Goal: Information Seeking & Learning: Find specific fact

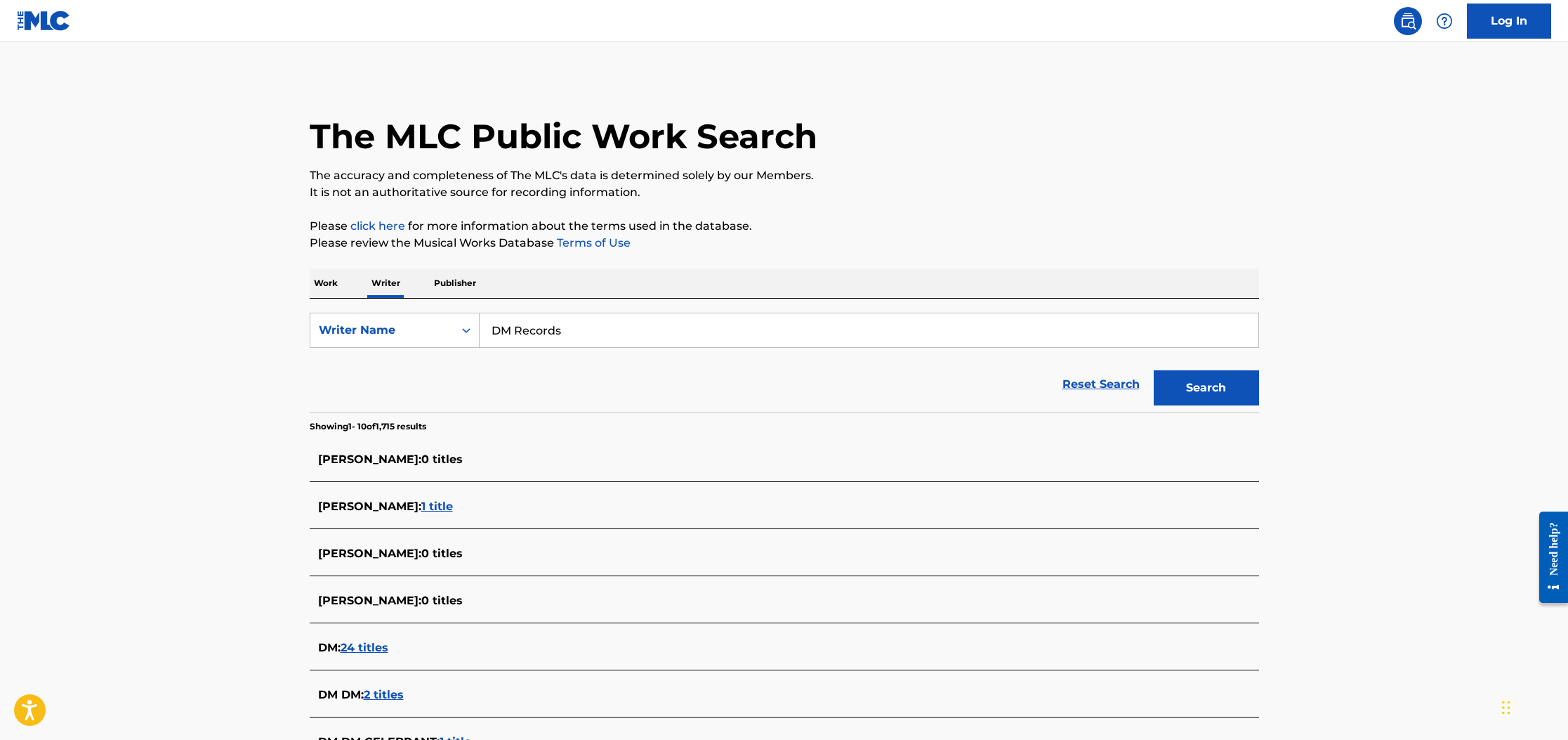
click at [456, 283] on p "Publisher" at bounding box center [455, 283] width 51 height 30
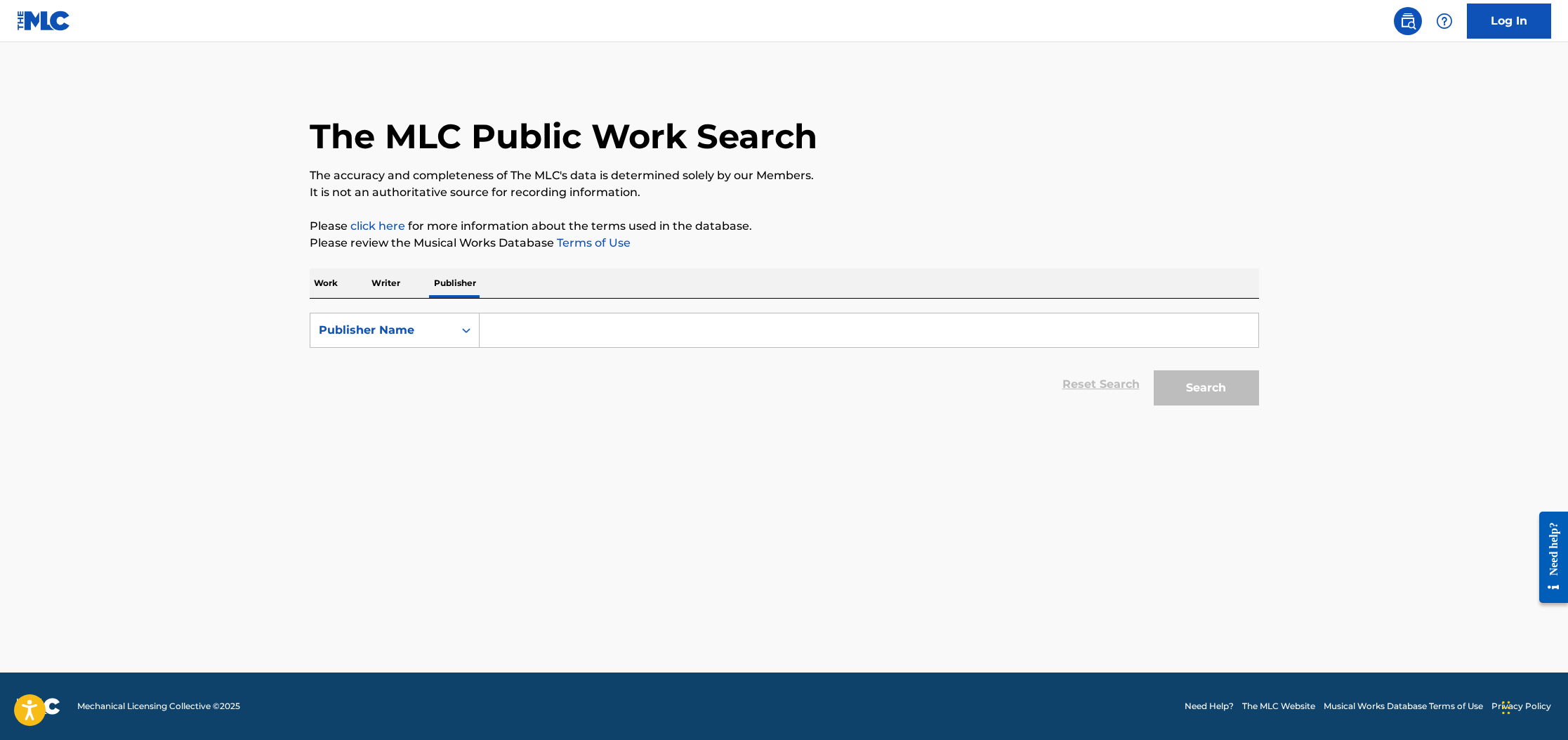
click at [534, 329] on input "Search Form" at bounding box center [869, 330] width 779 height 34
type input "DM Records"
click at [1234, 390] on button "Search" at bounding box center [1206, 387] width 105 height 35
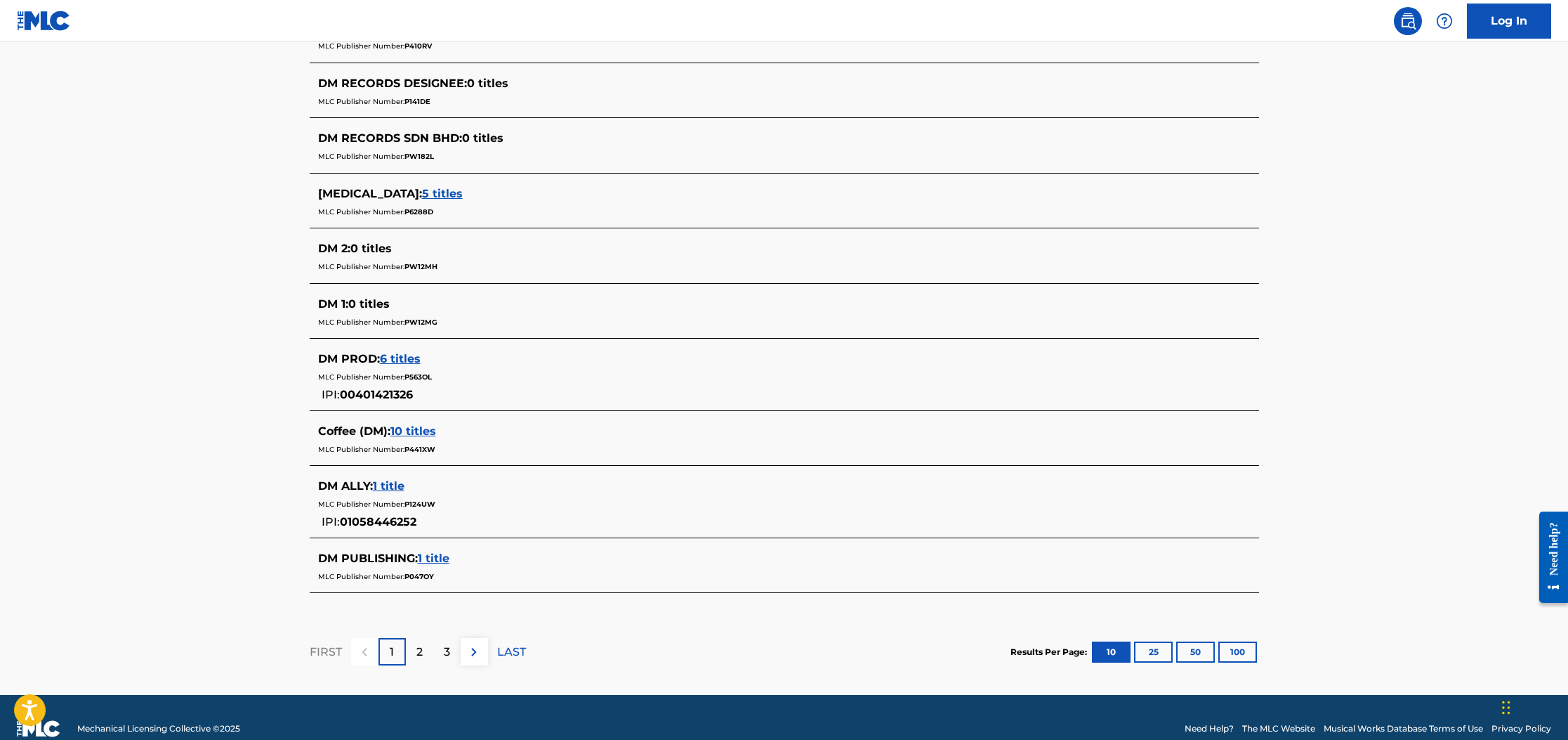
scroll to position [465, 0]
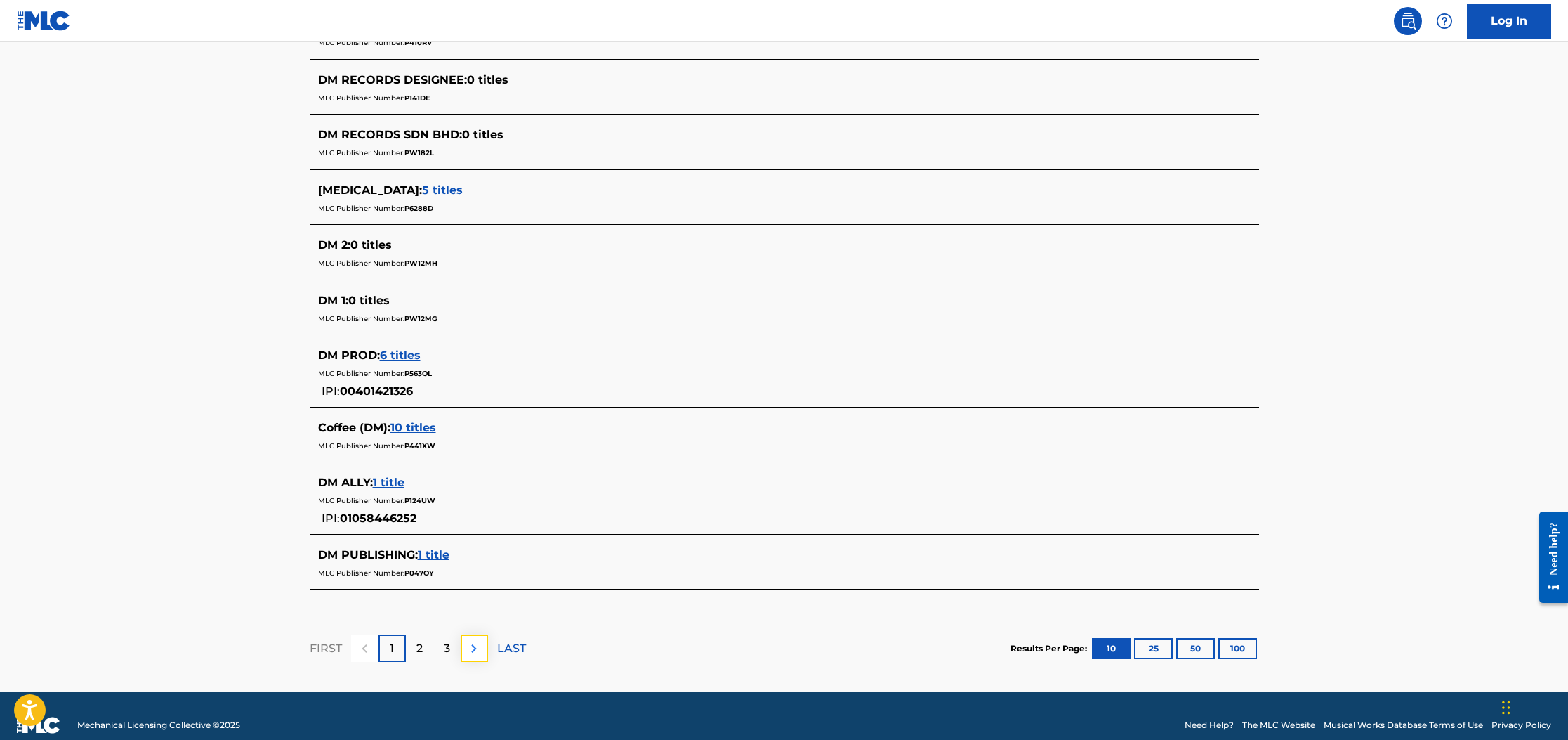
click at [472, 652] on img at bounding box center [474, 648] width 17 height 17
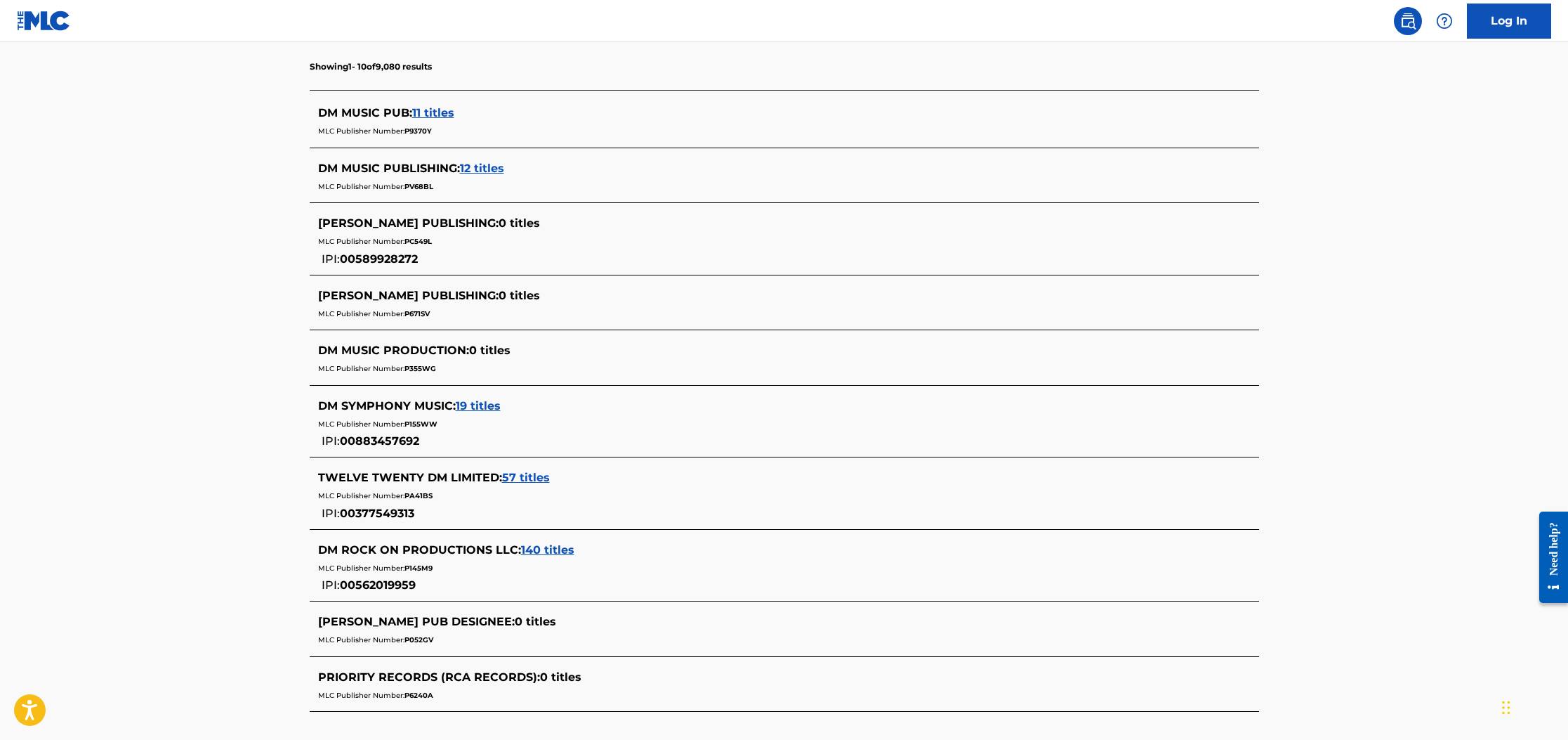
scroll to position [515, 0]
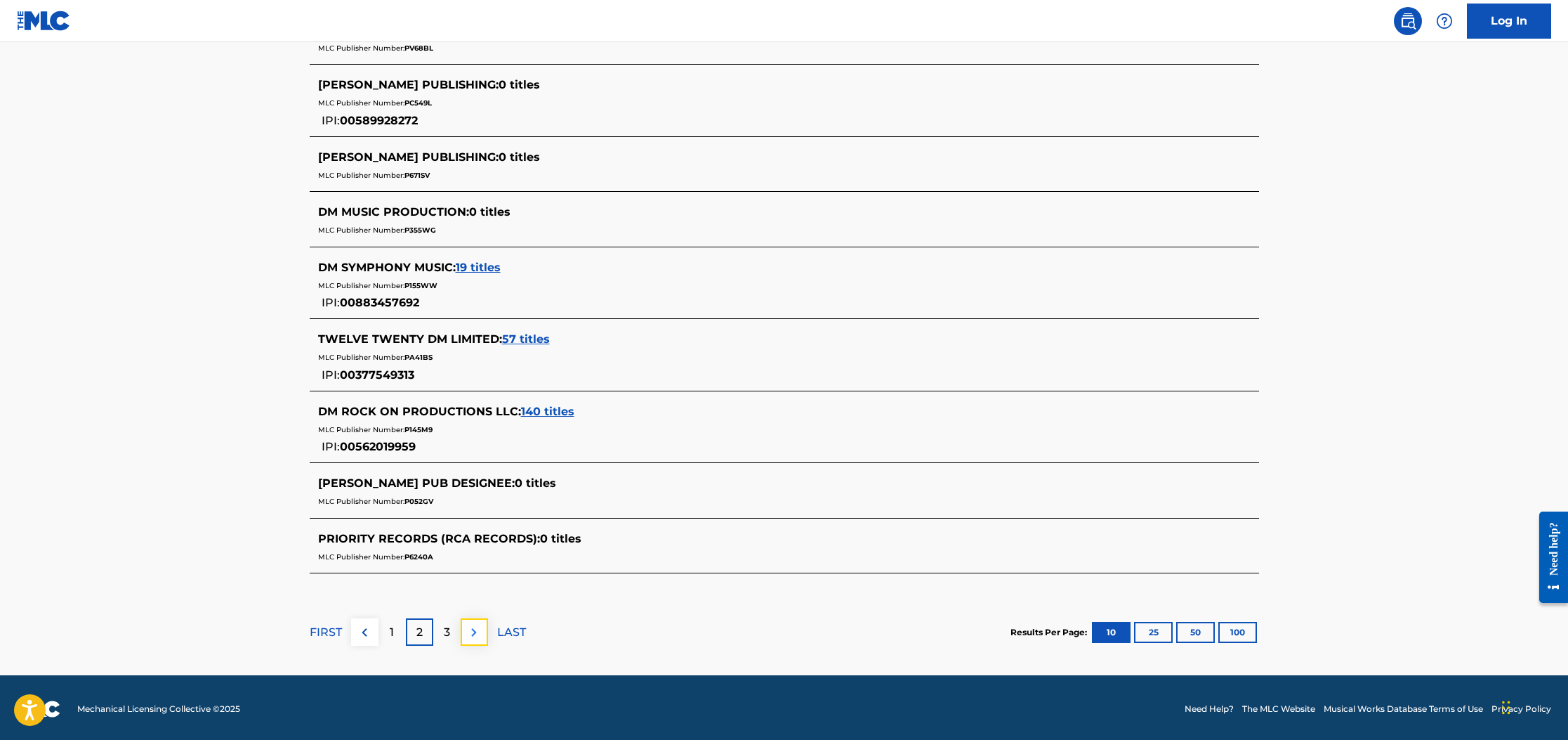
click at [469, 628] on img at bounding box center [474, 632] width 17 height 17
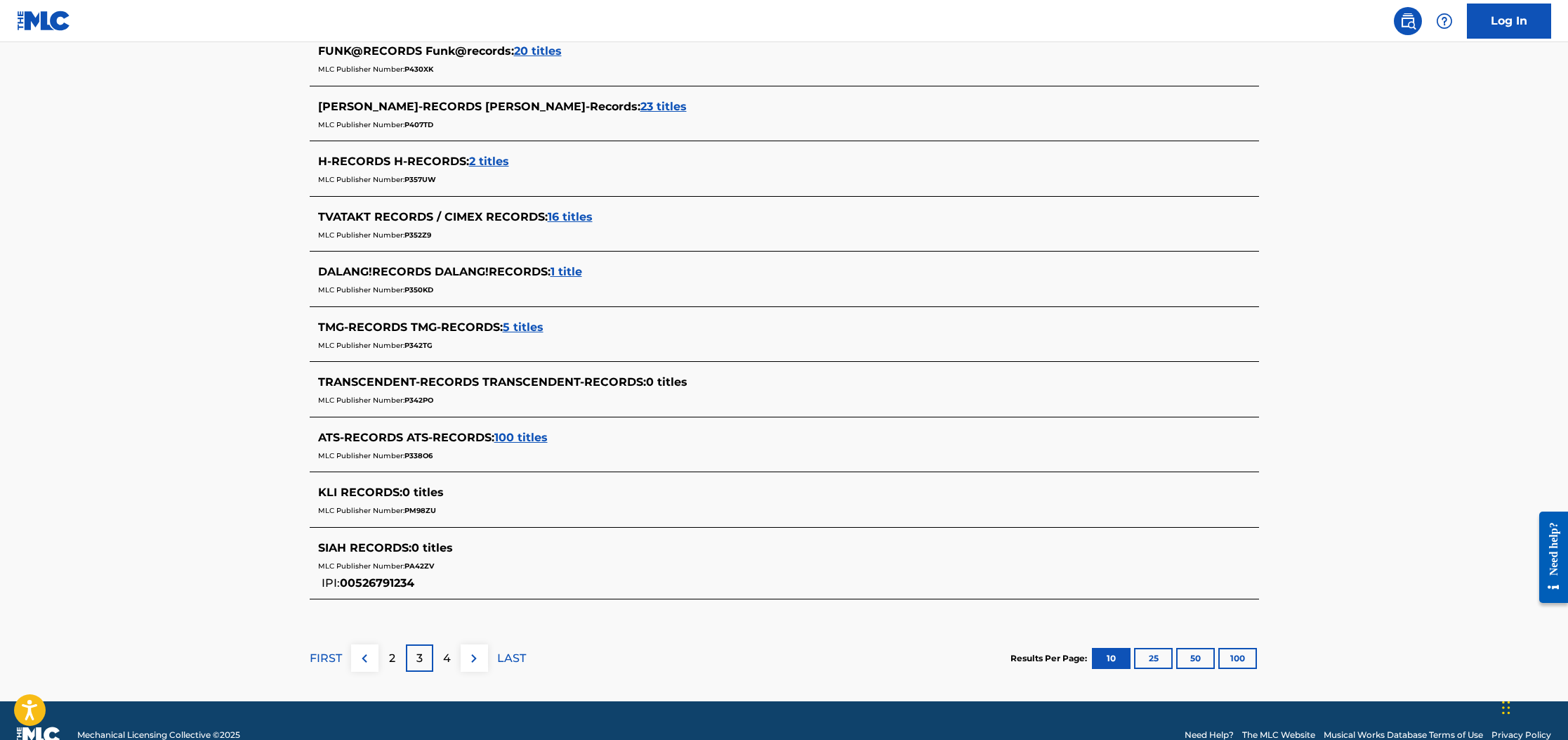
scroll to position [468, 0]
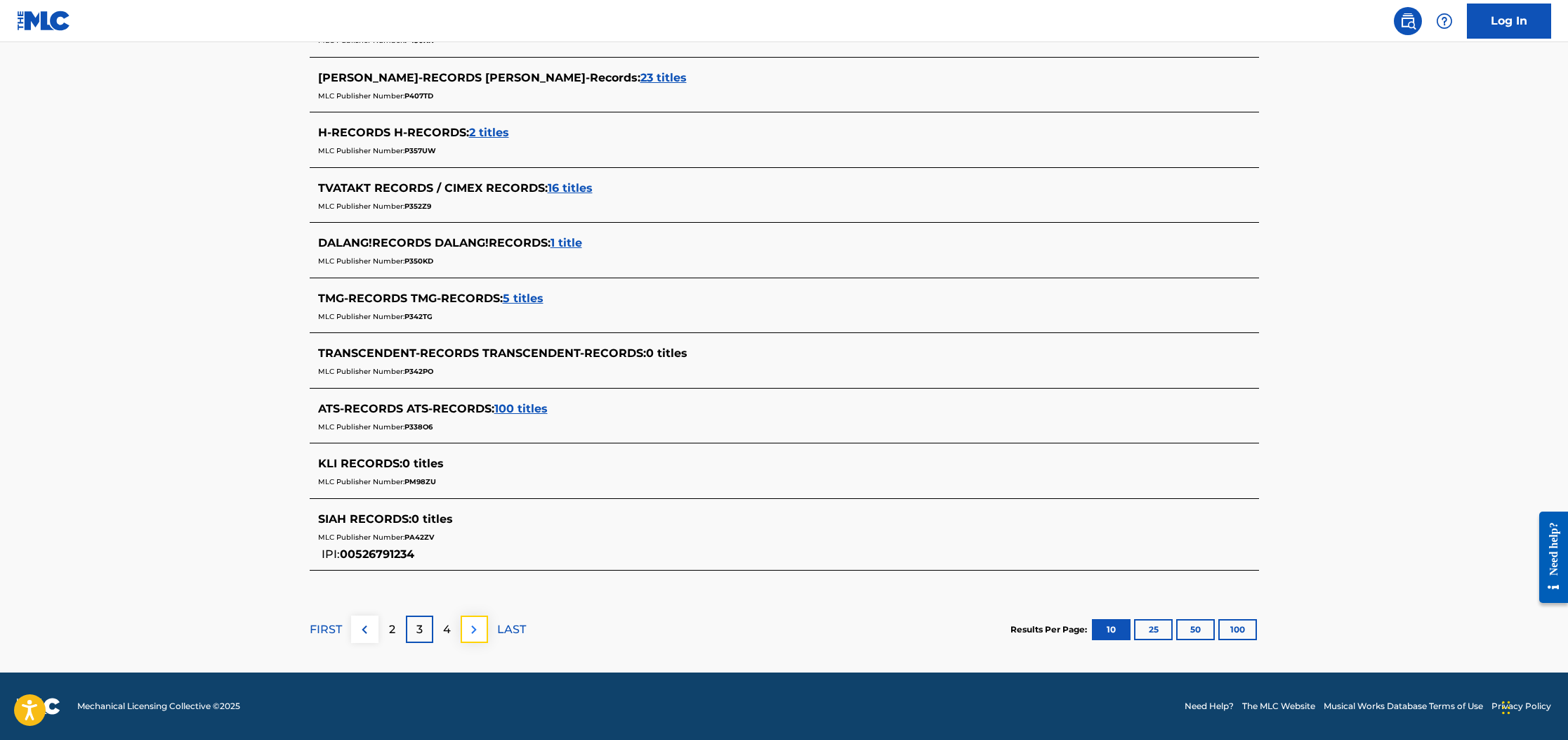
click at [477, 629] on img at bounding box center [474, 629] width 17 height 17
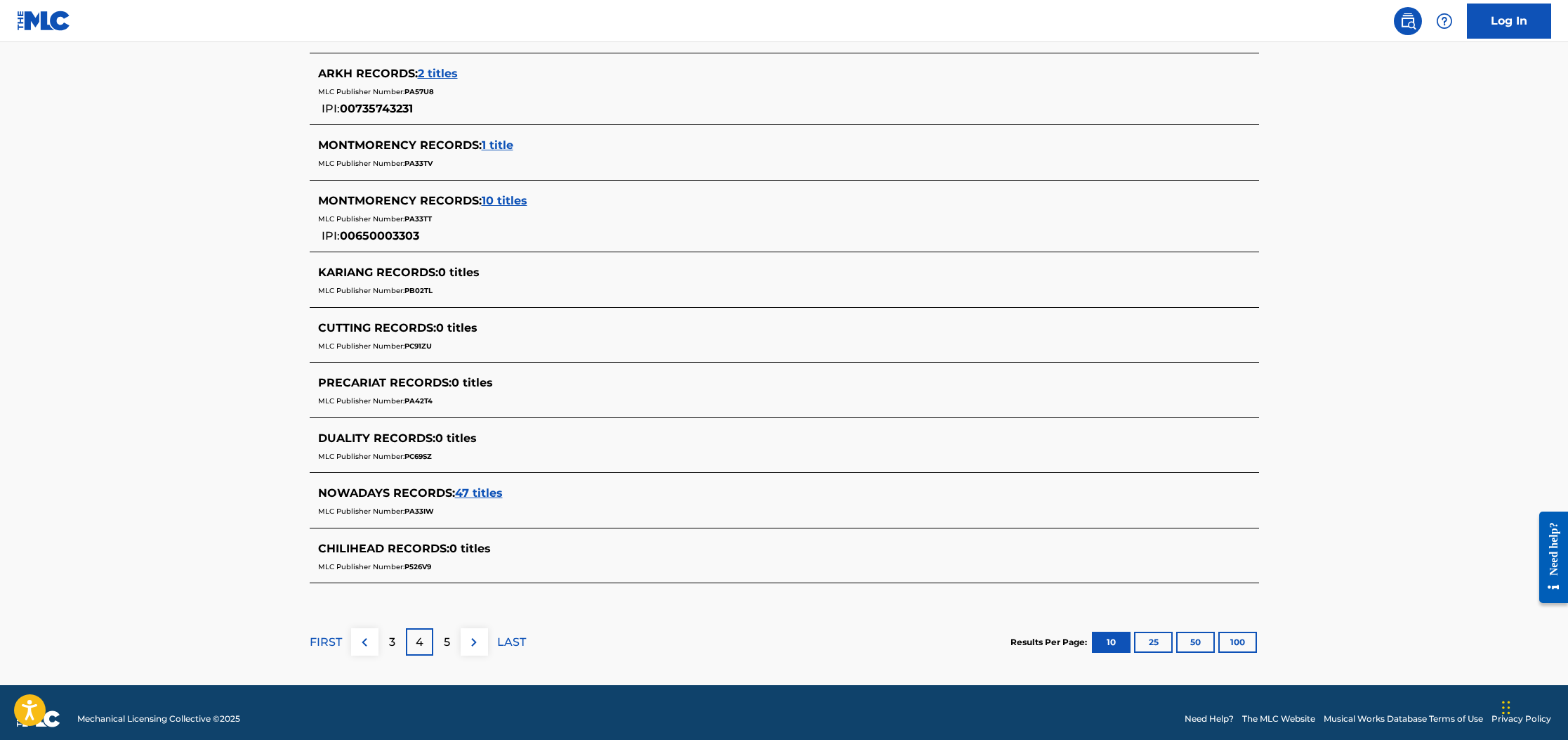
scroll to position [0, 0]
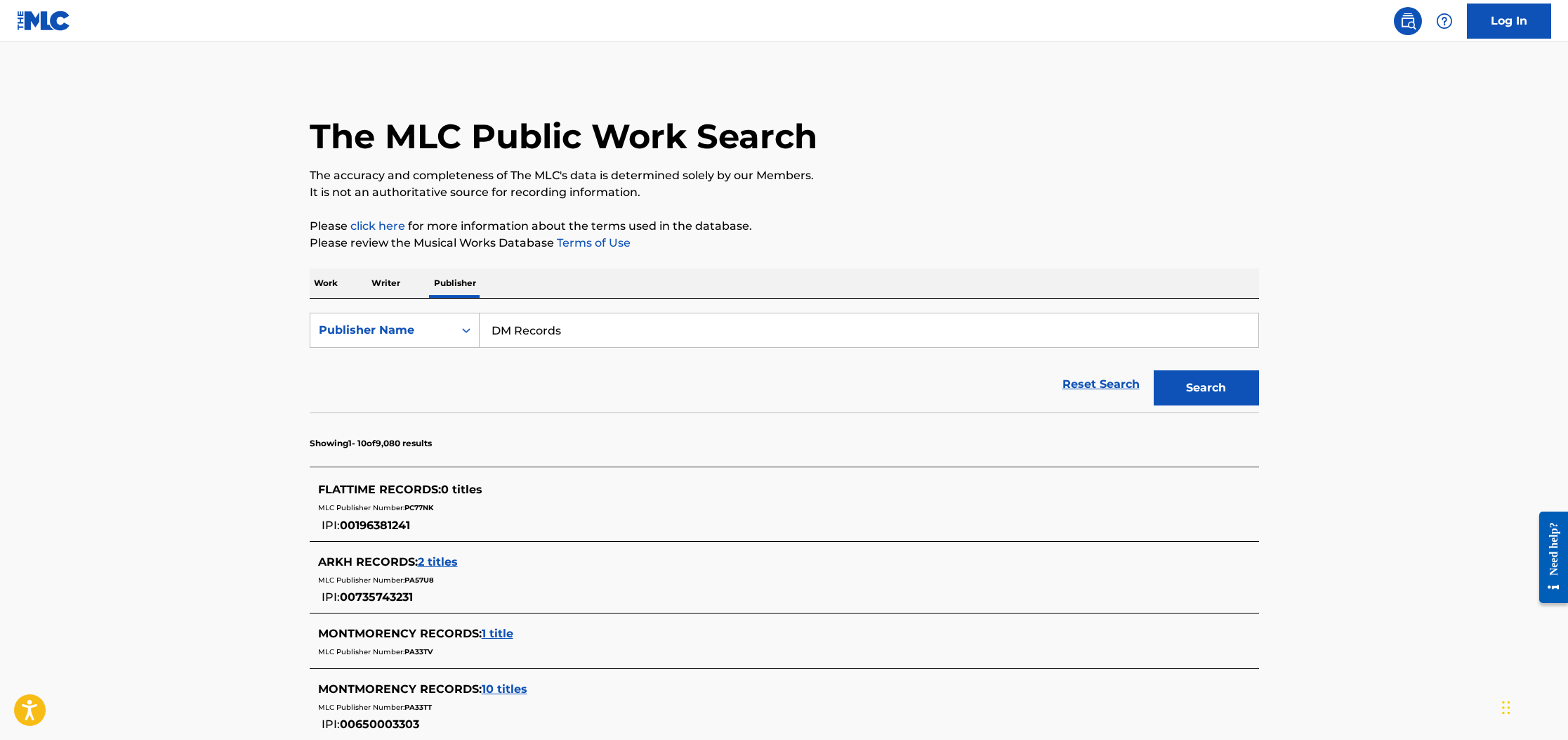
click at [306, 277] on div "The MLC Public Work Search The accuracy and completeness of The MLC's data is d…" at bounding box center [784, 621] width 983 height 1089
click at [332, 280] on p "Work" at bounding box center [326, 283] width 33 height 30
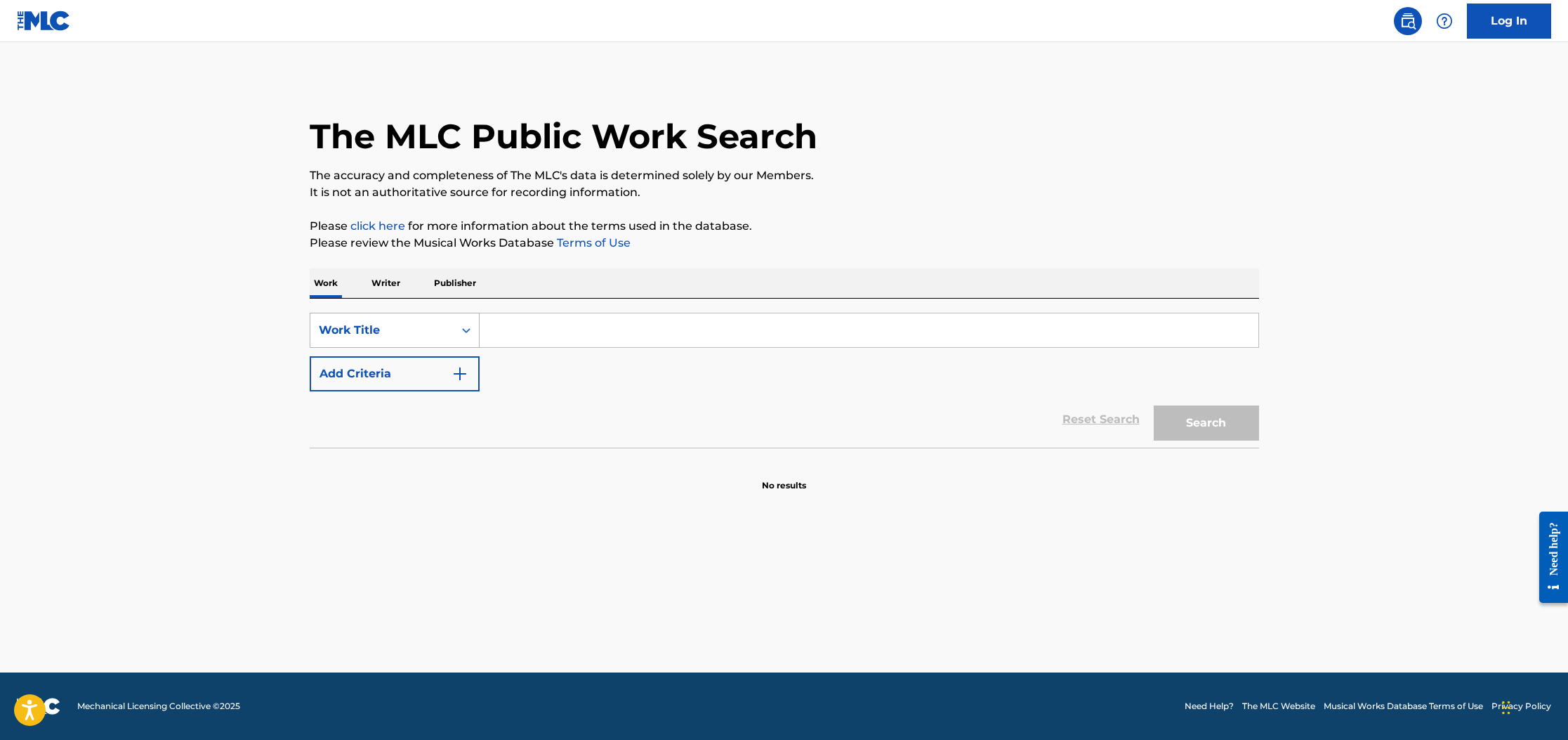
click at [377, 327] on div "Work Title" at bounding box center [381, 330] width 126 height 17
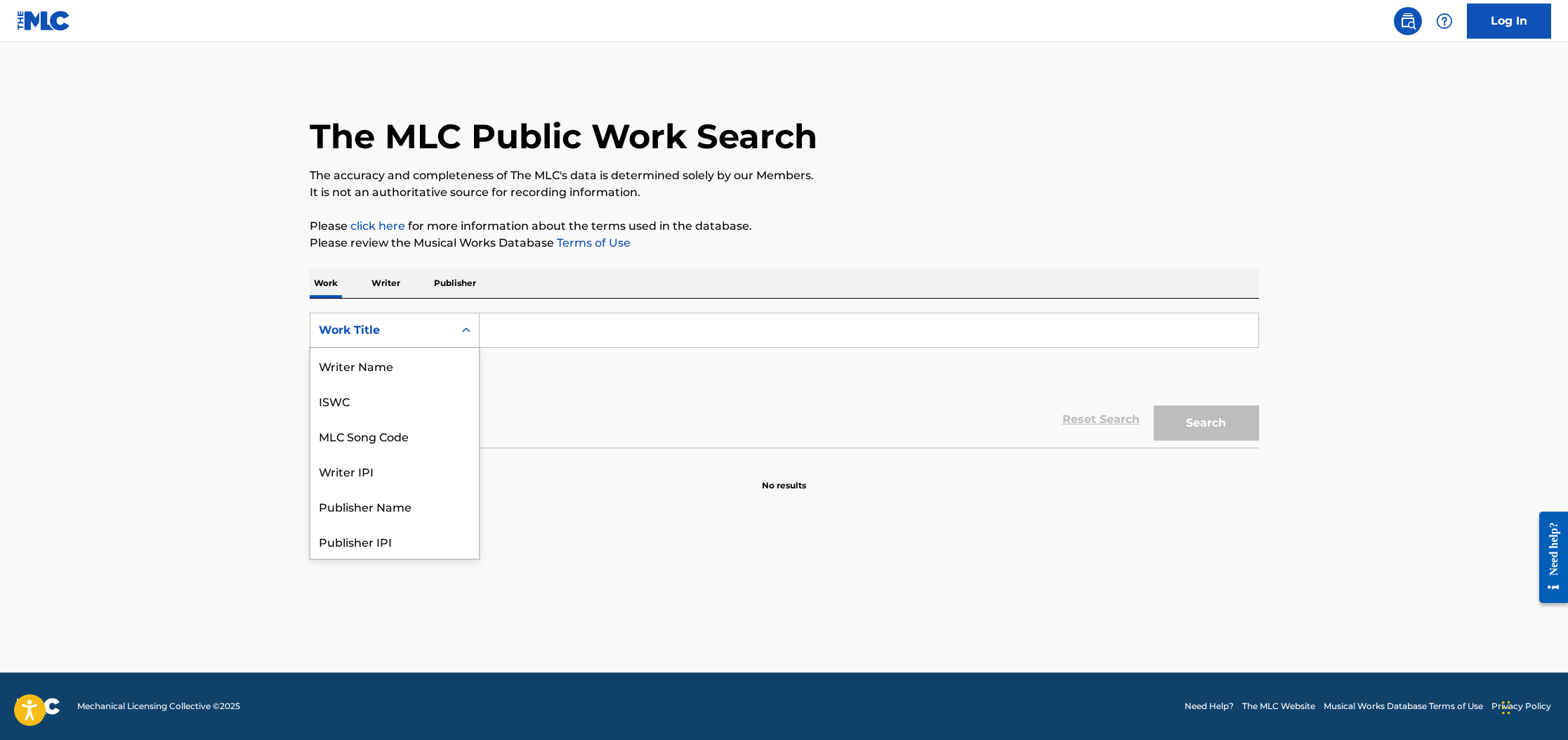
scroll to position [70, 0]
click at [384, 542] on div "Work Title" at bounding box center [394, 541] width 168 height 35
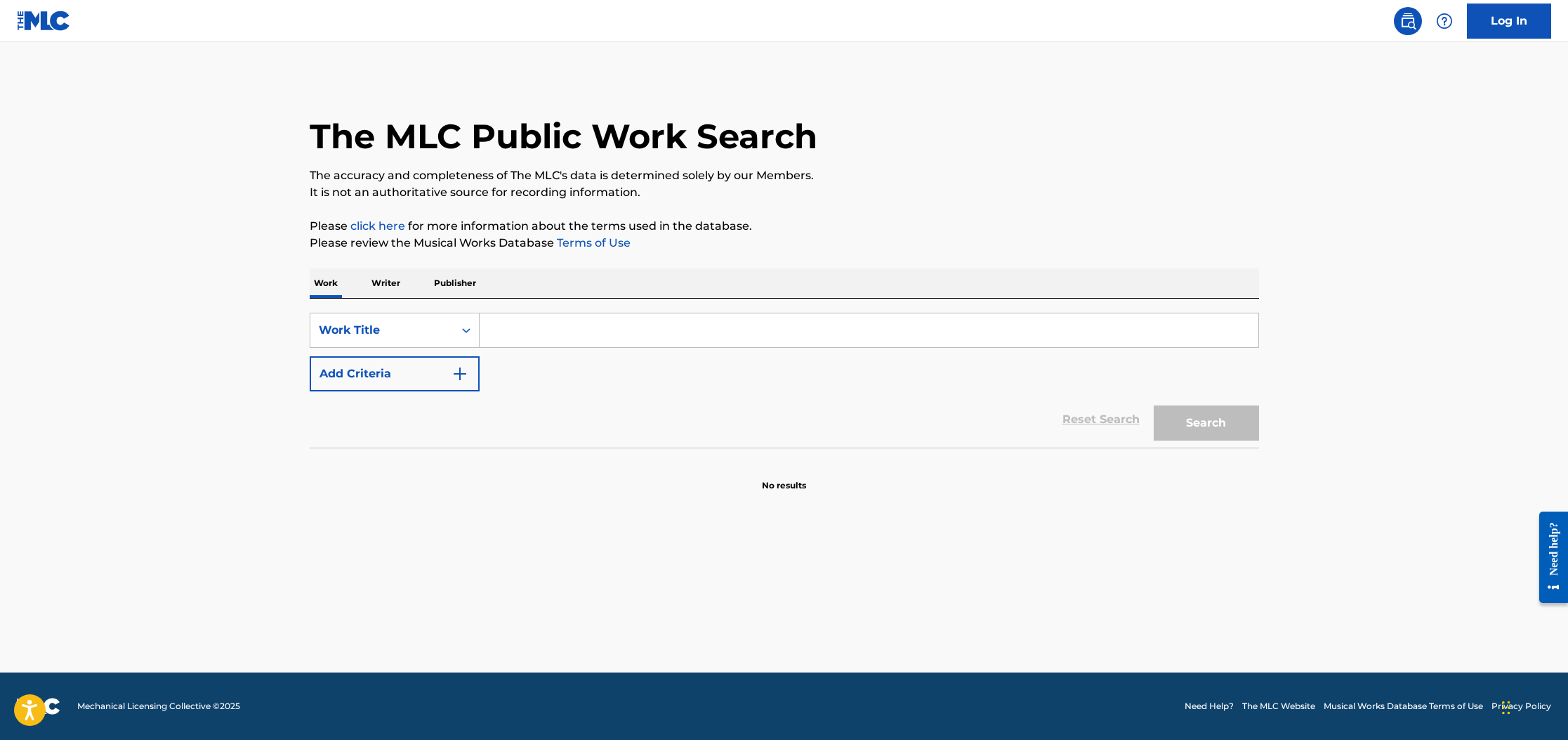
click at [544, 327] on input "Search Form" at bounding box center [869, 330] width 779 height 34
type input "WHomp There It is"
click at [1223, 422] on button "Search" at bounding box center [1206, 423] width 105 height 35
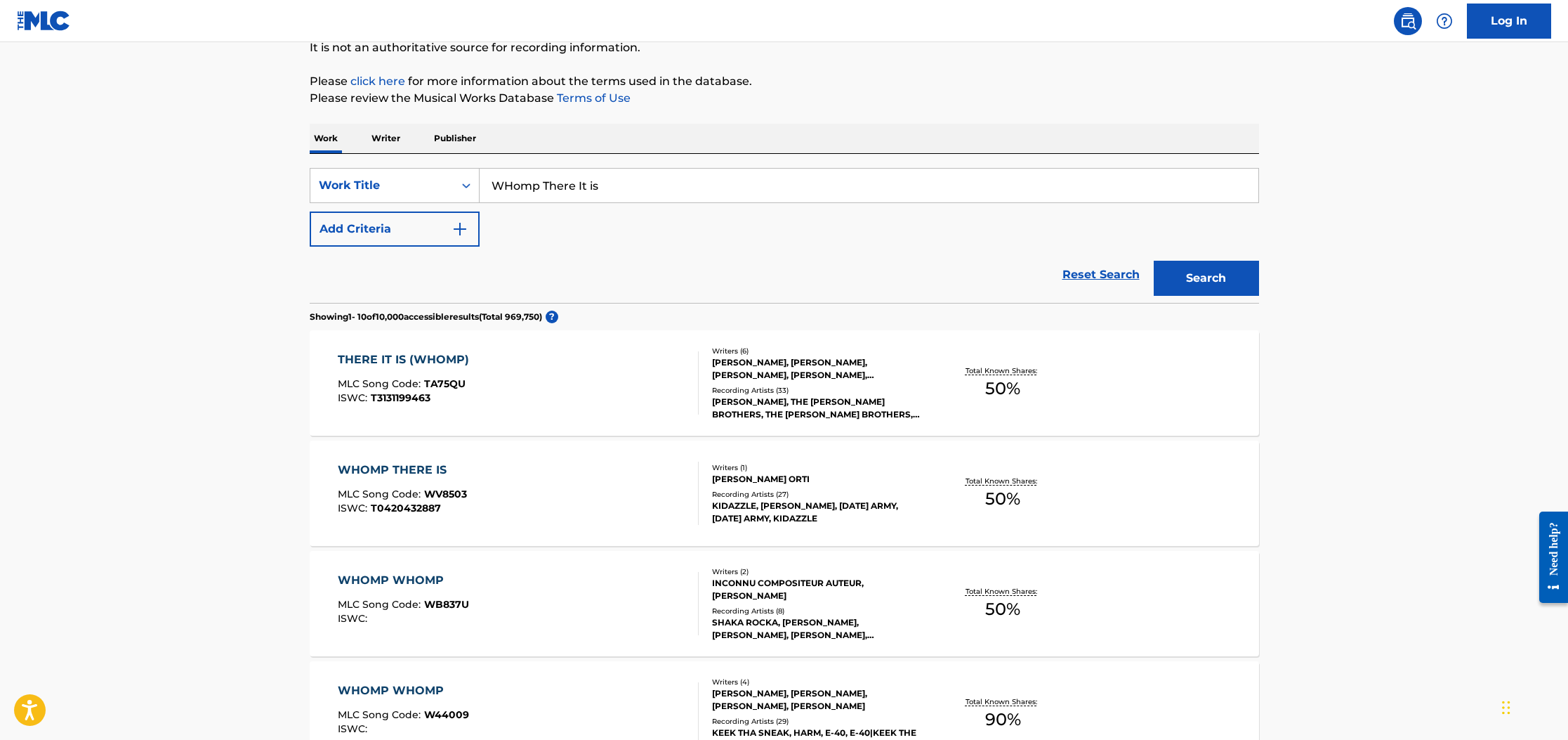
scroll to position [142, 0]
click at [386, 466] on div "WHOMP THERE IS" at bounding box center [402, 472] width 129 height 17
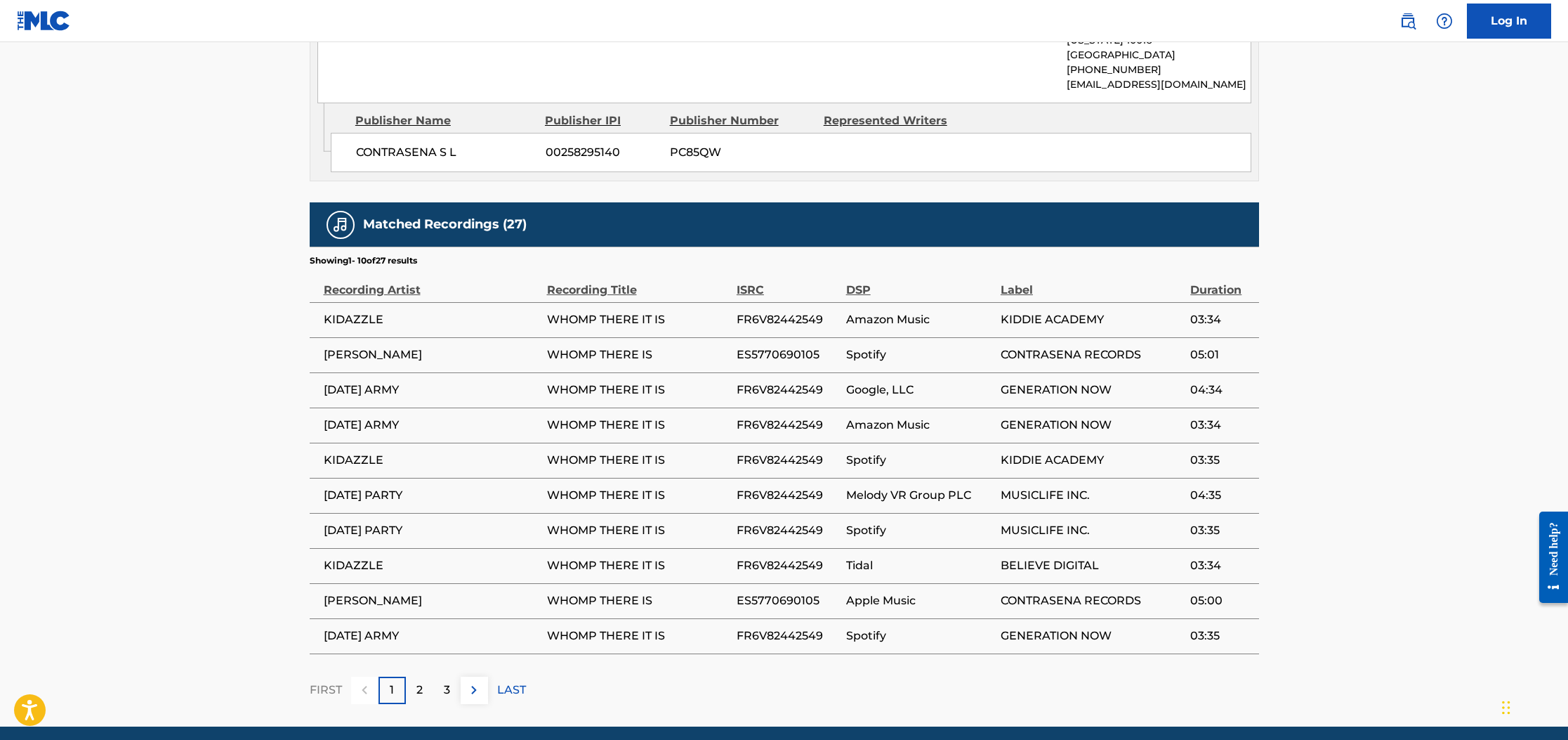
scroll to position [1074, 0]
